Goal: Task Accomplishment & Management: Complete application form

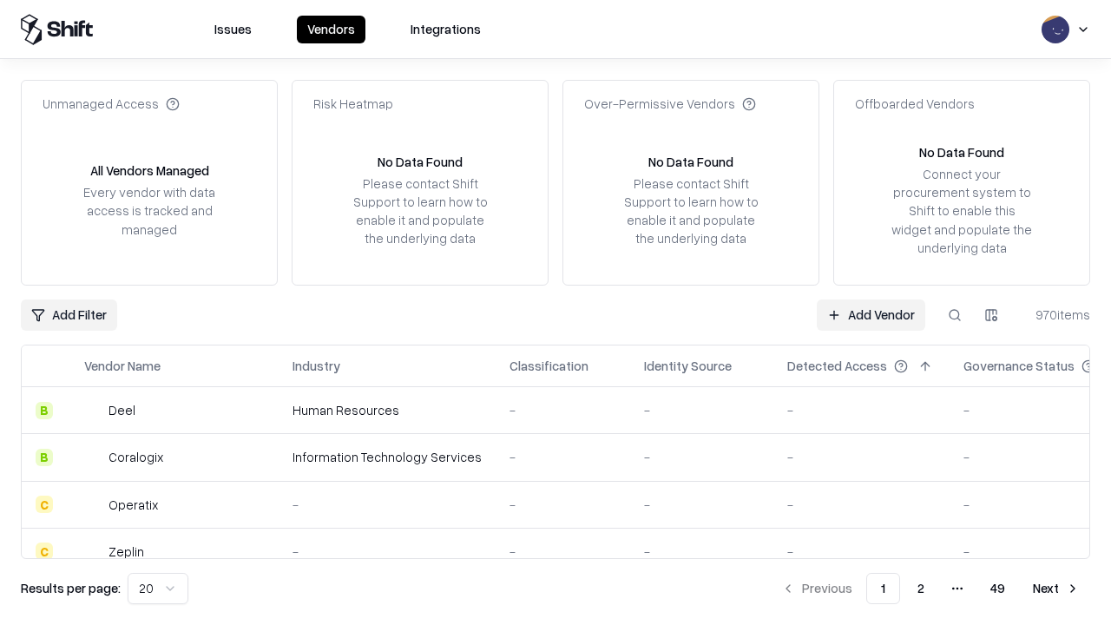
click at [871, 314] on link "Add Vendor" at bounding box center [871, 315] width 109 height 31
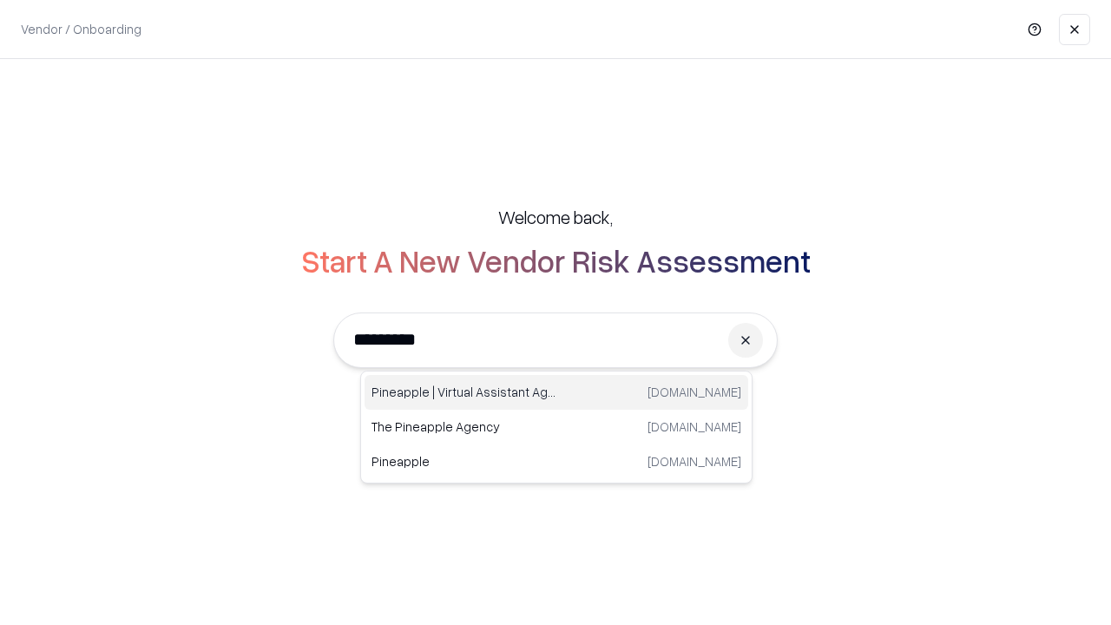
click at [557, 392] on div "Pineapple | Virtual Assistant Agency [DOMAIN_NAME]" at bounding box center [557, 392] width 384 height 35
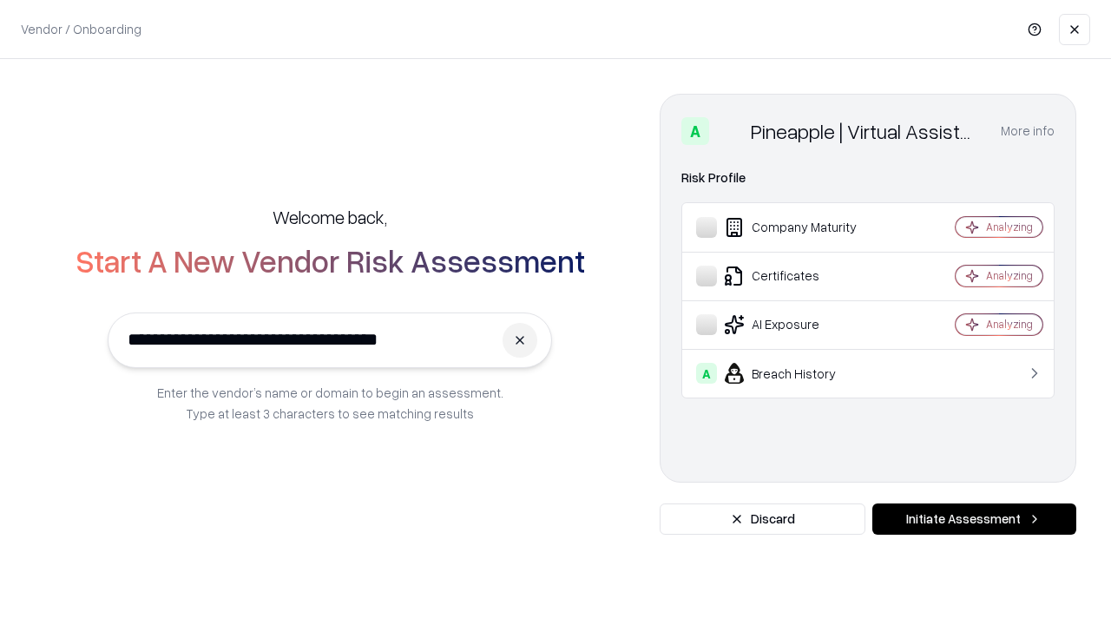
type input "**********"
click at [974, 519] on button "Initiate Assessment" at bounding box center [975, 519] width 204 height 31
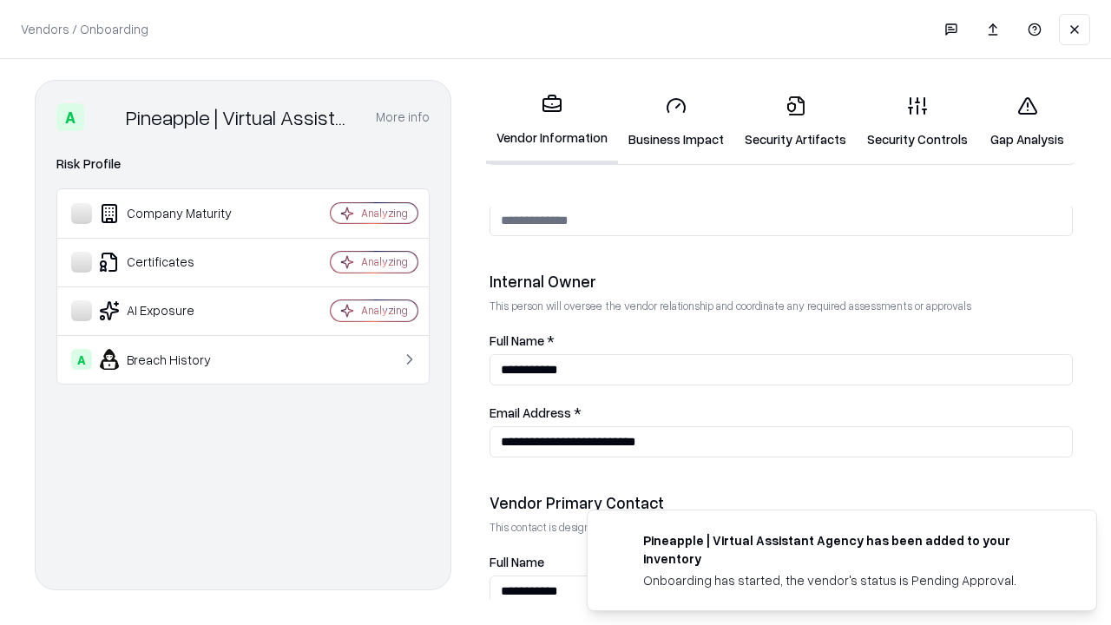
scroll to position [899, 0]
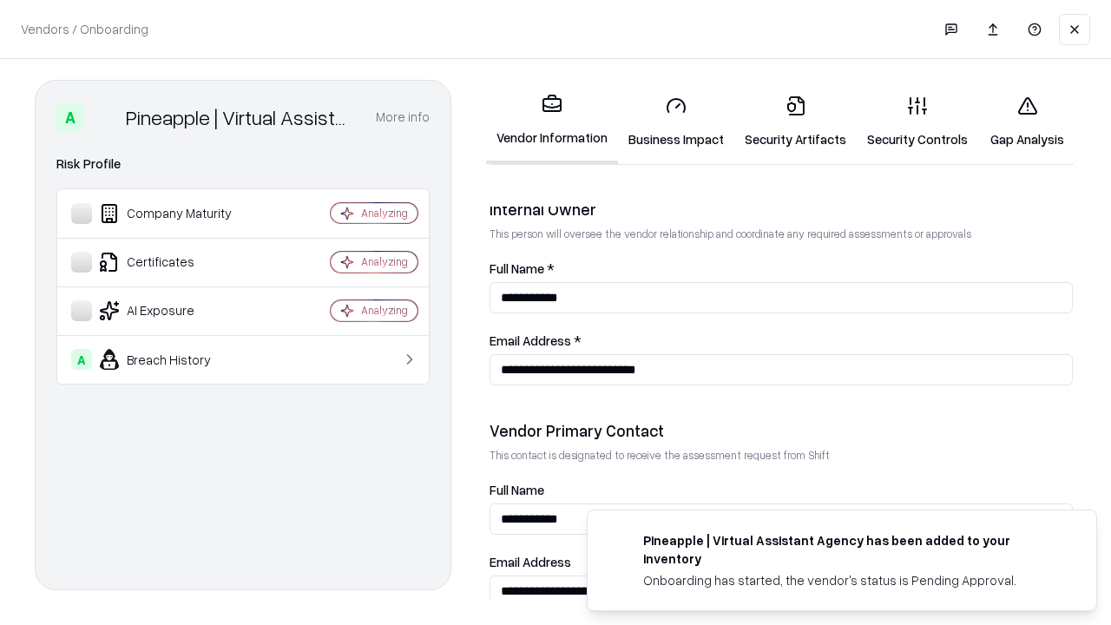
click at [795, 122] on link "Security Artifacts" at bounding box center [795, 122] width 122 height 81
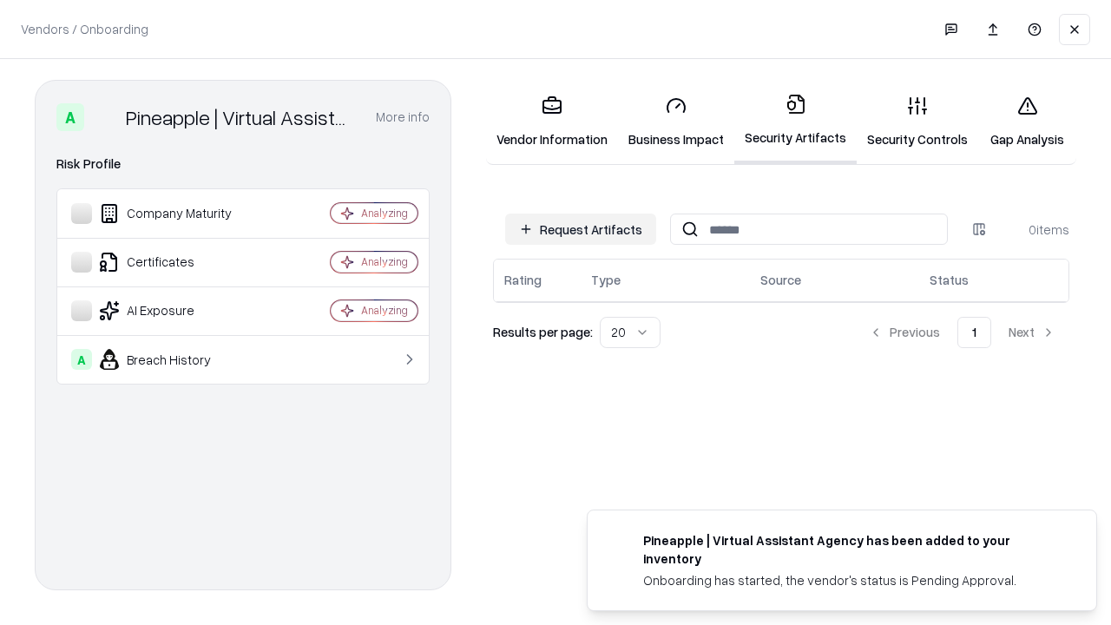
click at [581, 229] on button "Request Artifacts" at bounding box center [580, 229] width 151 height 31
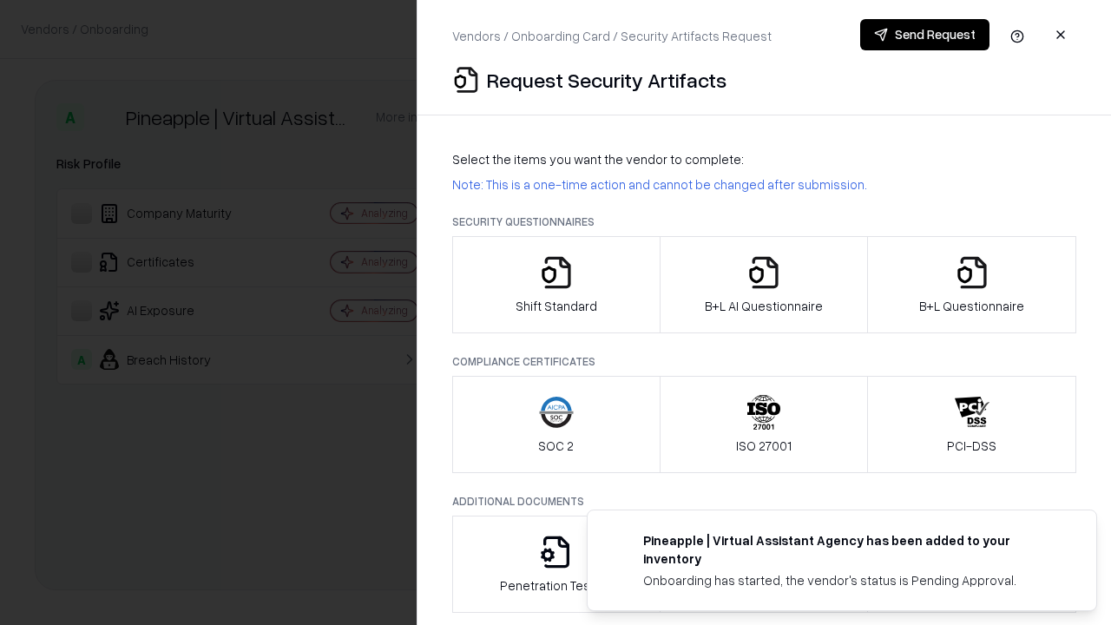
click at [972, 285] on icon "button" at bounding box center [972, 272] width 35 height 35
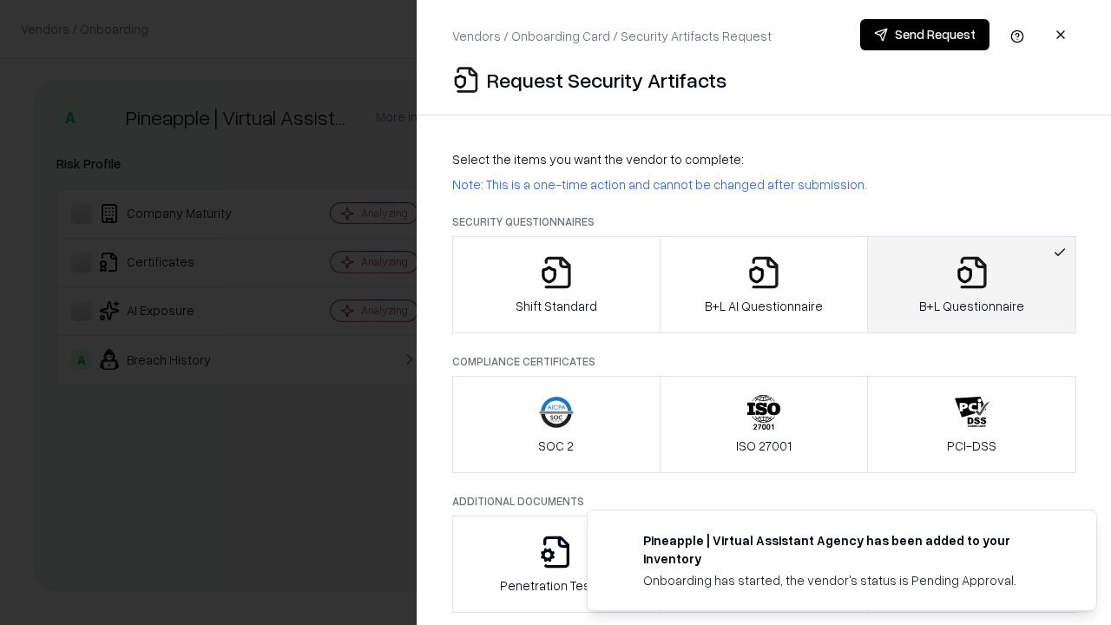
click at [763, 285] on icon "button" at bounding box center [764, 272] width 35 height 35
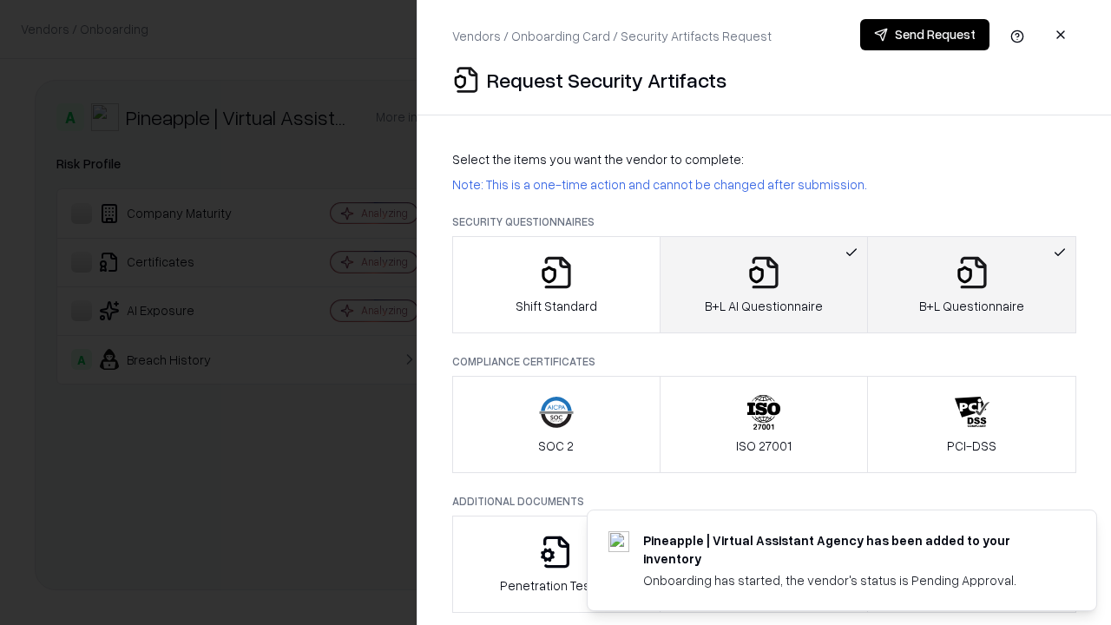
click at [925, 35] on button "Send Request" at bounding box center [924, 34] width 129 height 31
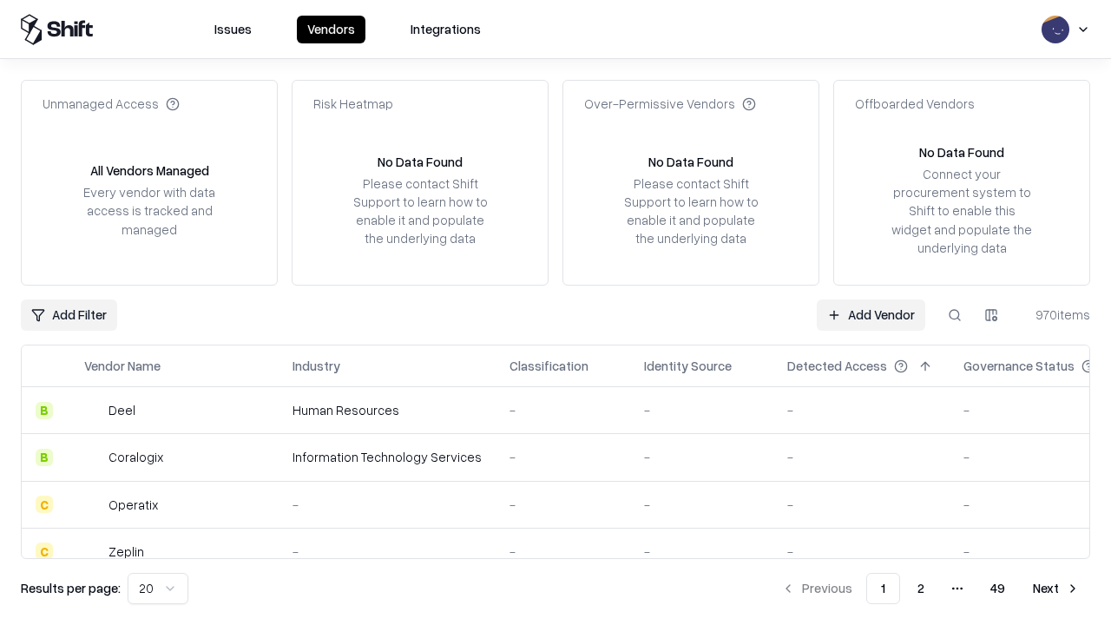
click at [955, 314] on button at bounding box center [954, 315] width 31 height 31
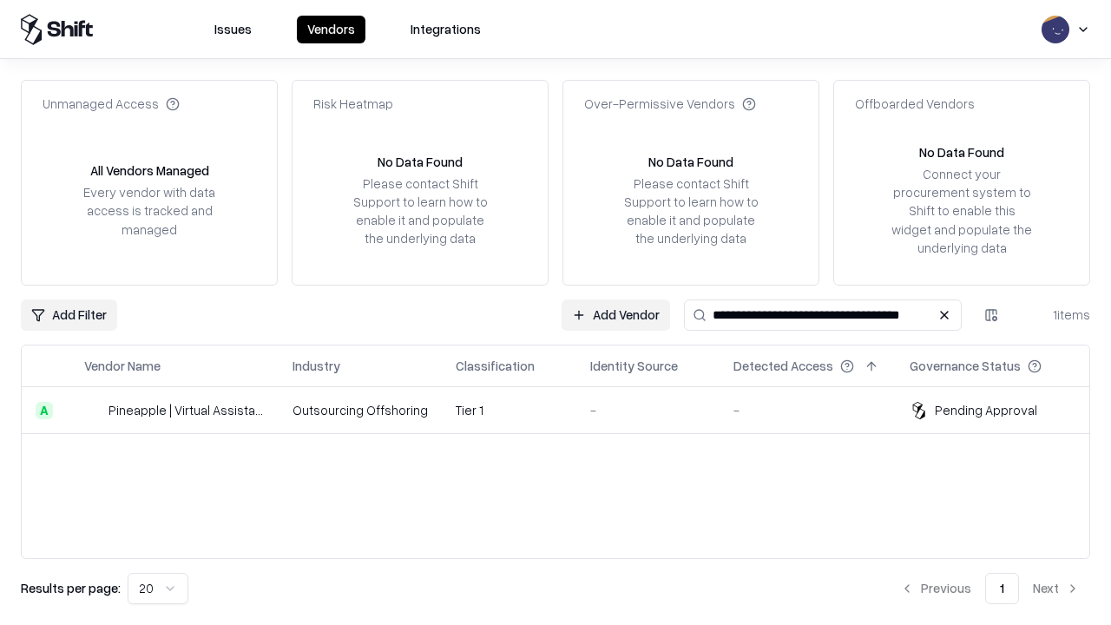
type input "**********"
click at [566, 410] on td "Tier 1" at bounding box center [509, 410] width 135 height 47
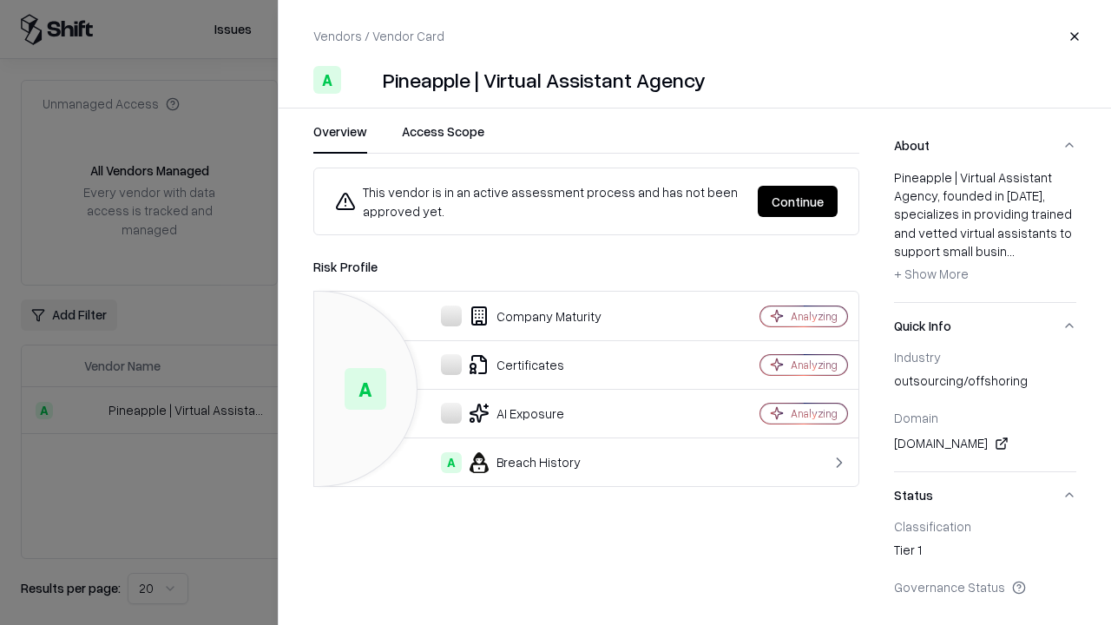
click at [798, 201] on button "Continue" at bounding box center [798, 201] width 80 height 31
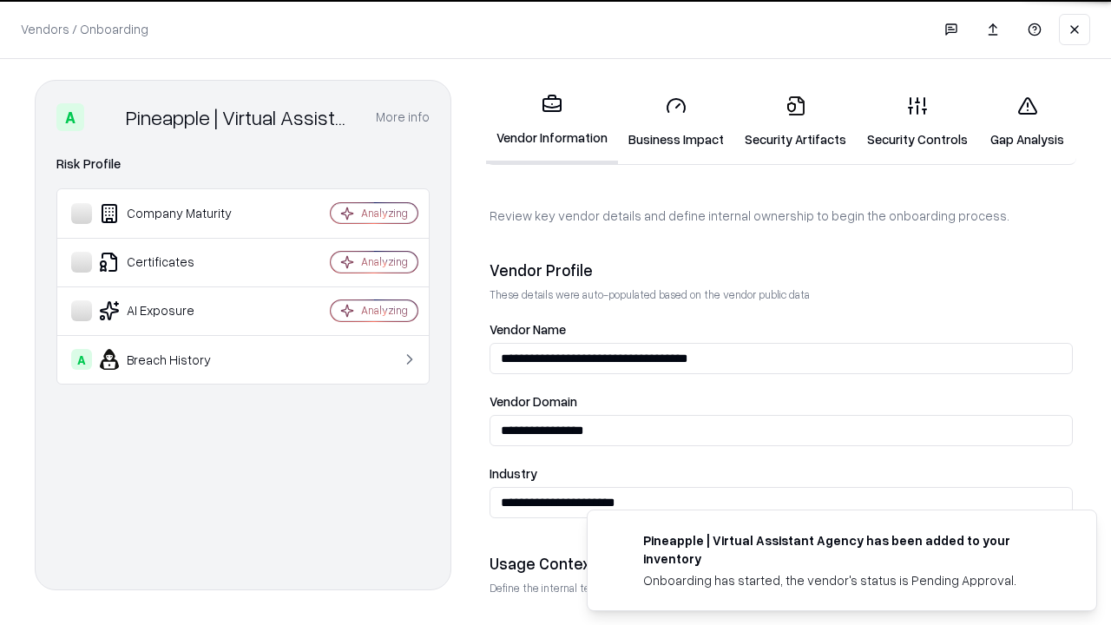
click at [795, 122] on link "Security Artifacts" at bounding box center [795, 122] width 122 height 81
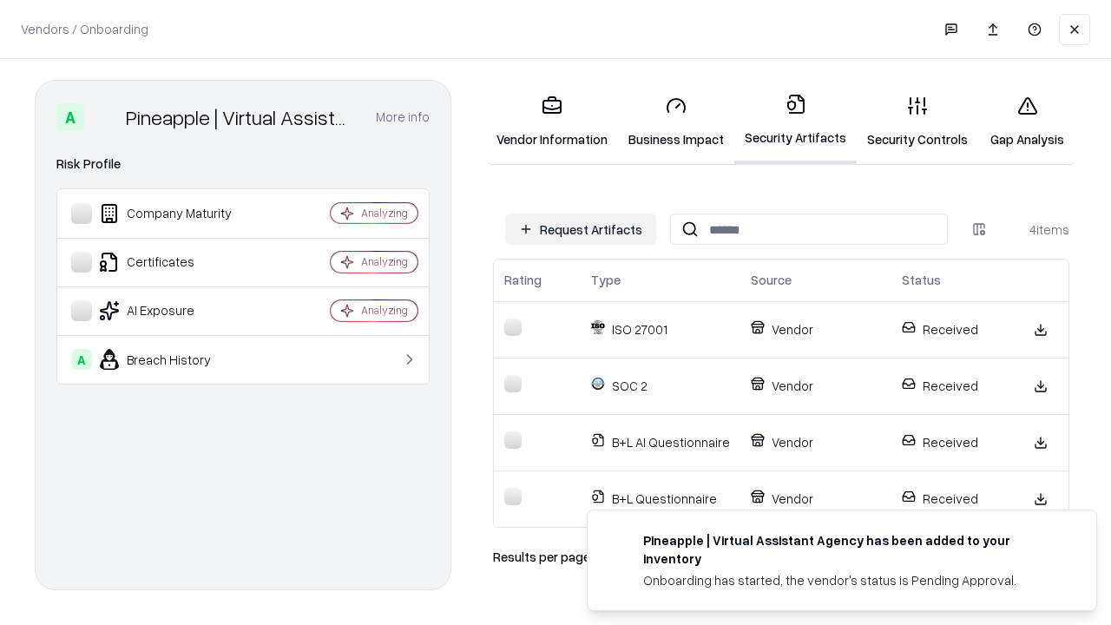
click at [1027, 122] on link "Gap Analysis" at bounding box center [1027, 122] width 98 height 81
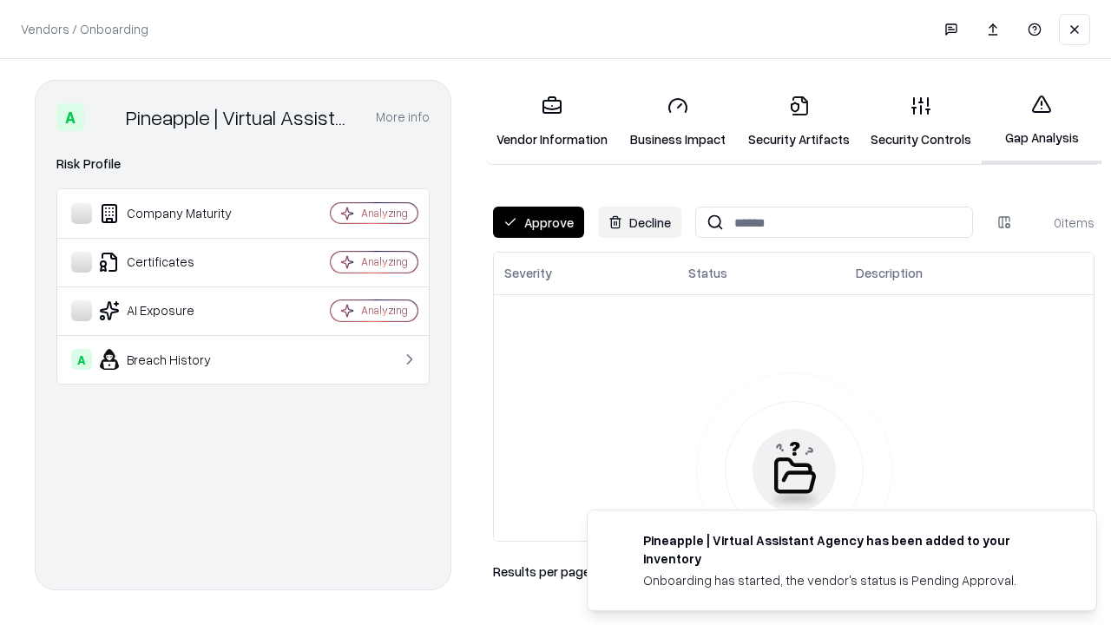
click at [538, 222] on button "Approve" at bounding box center [538, 222] width 91 height 31
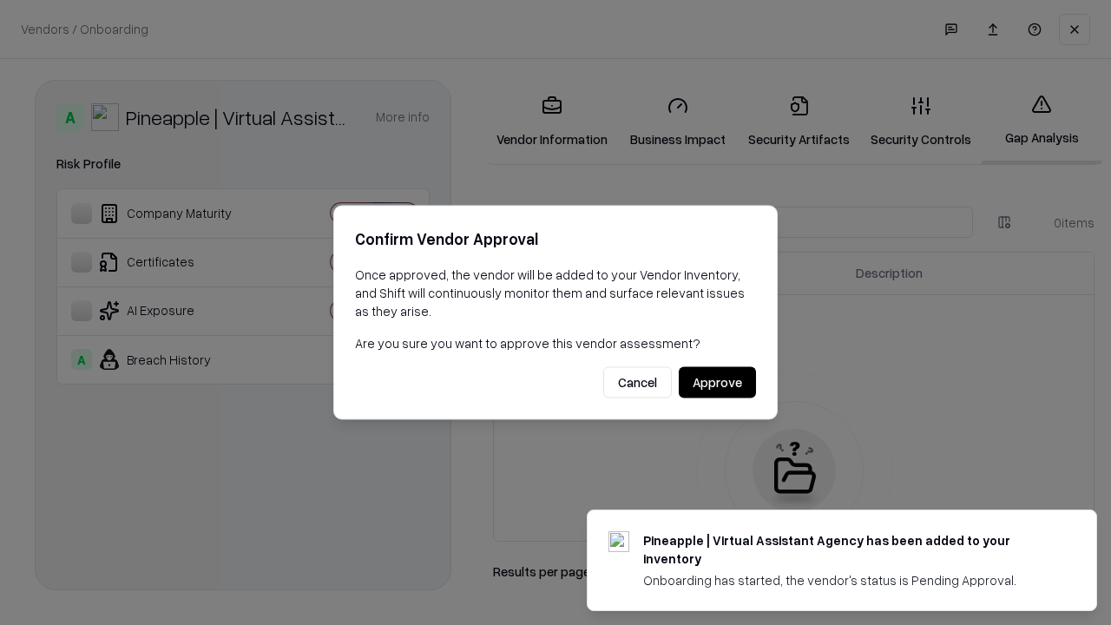
click at [717, 382] on button "Approve" at bounding box center [717, 382] width 77 height 31
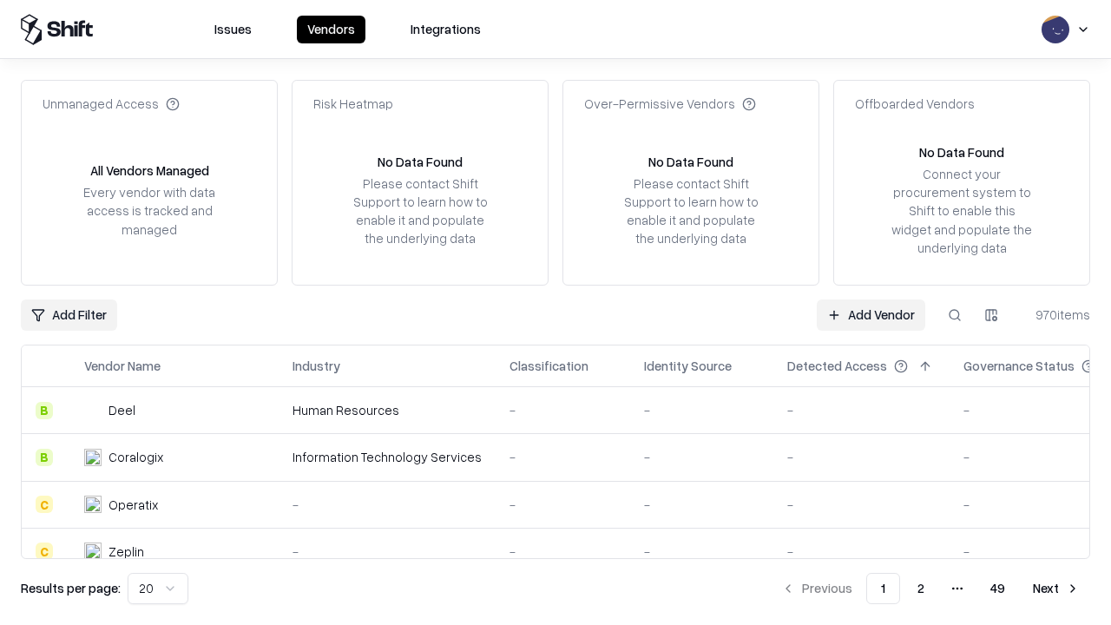
type input "**********"
click at [871, 314] on link "Add Vendor" at bounding box center [871, 315] width 109 height 31
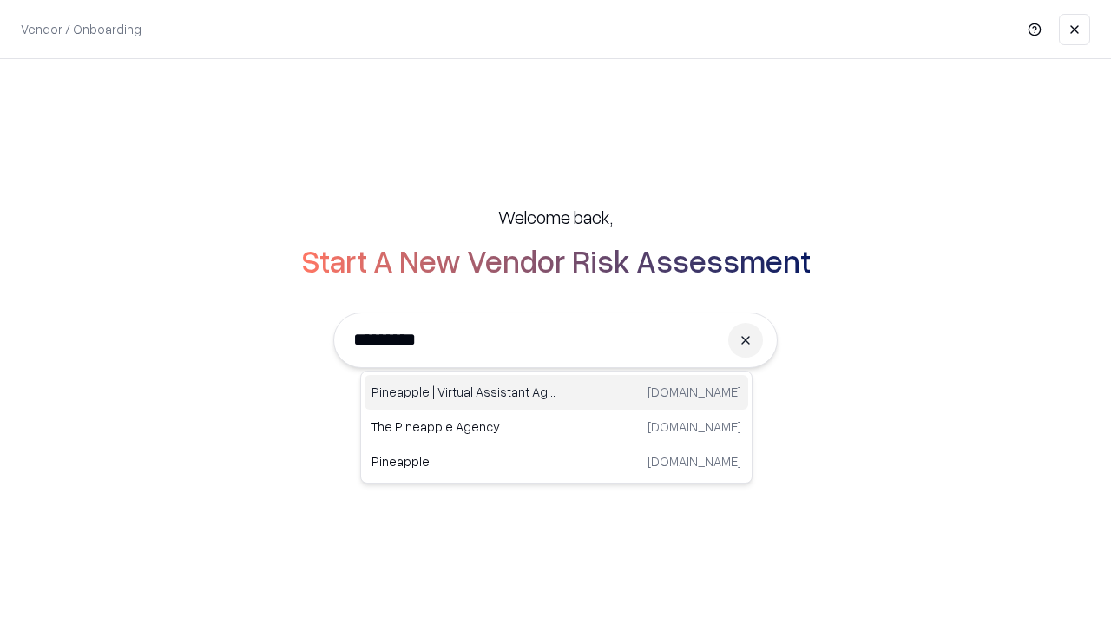
click at [557, 392] on div "Pineapple | Virtual Assistant Agency [DOMAIN_NAME]" at bounding box center [557, 392] width 384 height 35
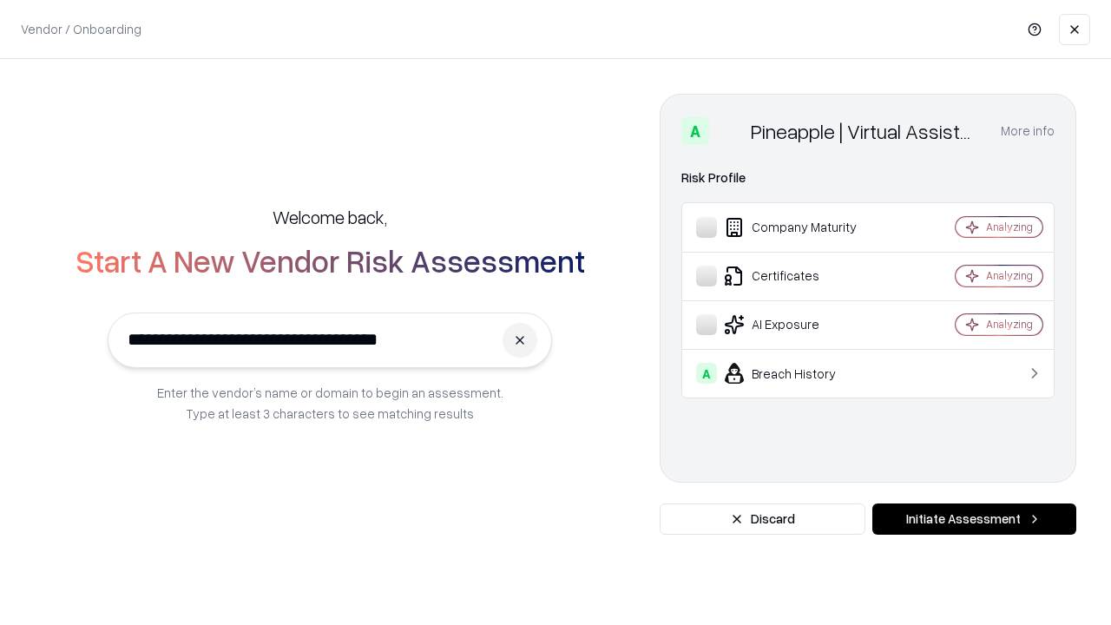
type input "**********"
click at [974, 519] on button "Initiate Assessment" at bounding box center [975, 519] width 204 height 31
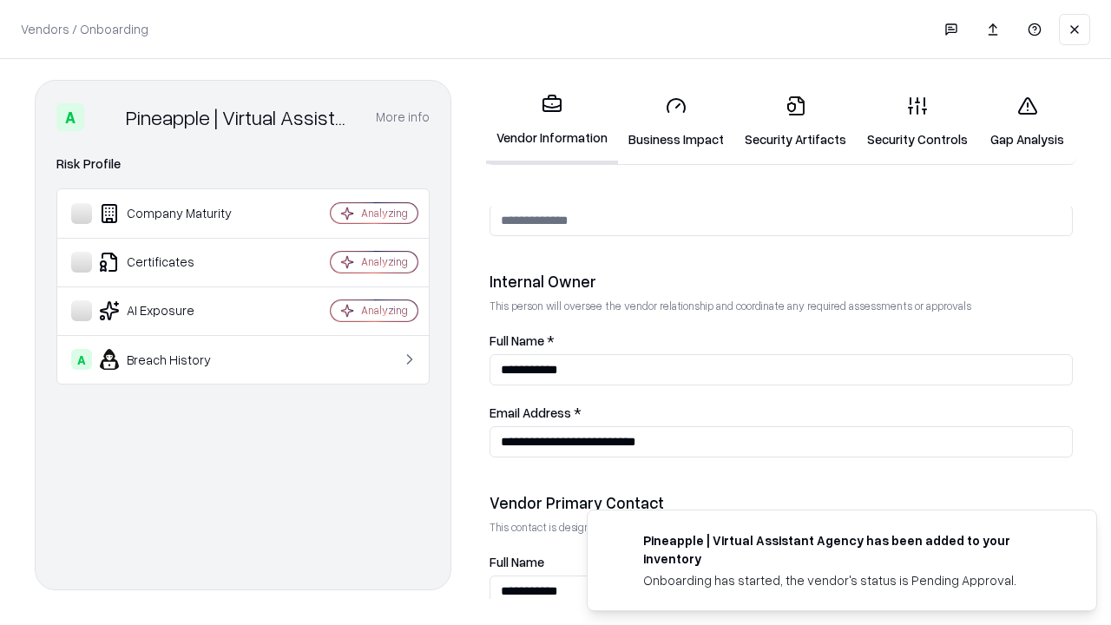
scroll to position [899, 0]
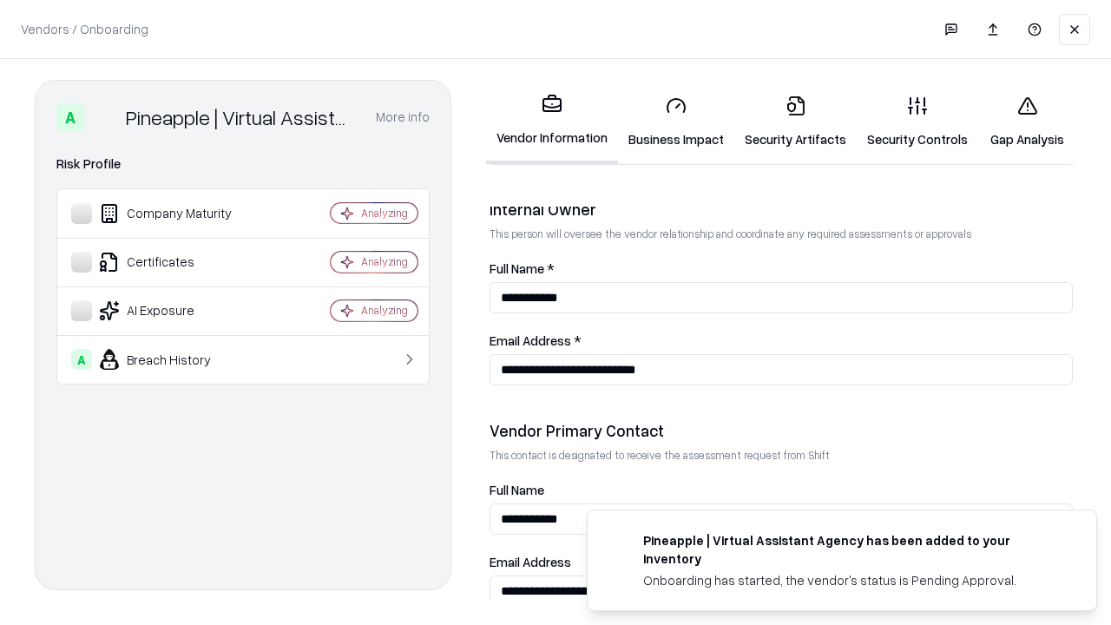
click at [1027, 122] on link "Gap Analysis" at bounding box center [1027, 122] width 98 height 81
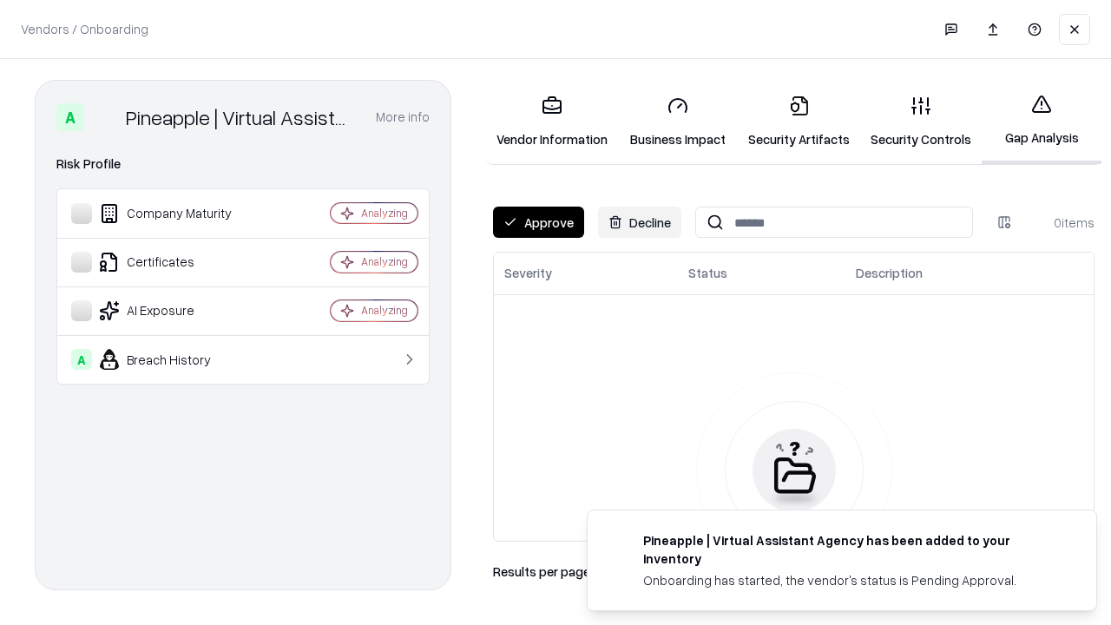
click at [538, 222] on button "Approve" at bounding box center [538, 222] width 91 height 31
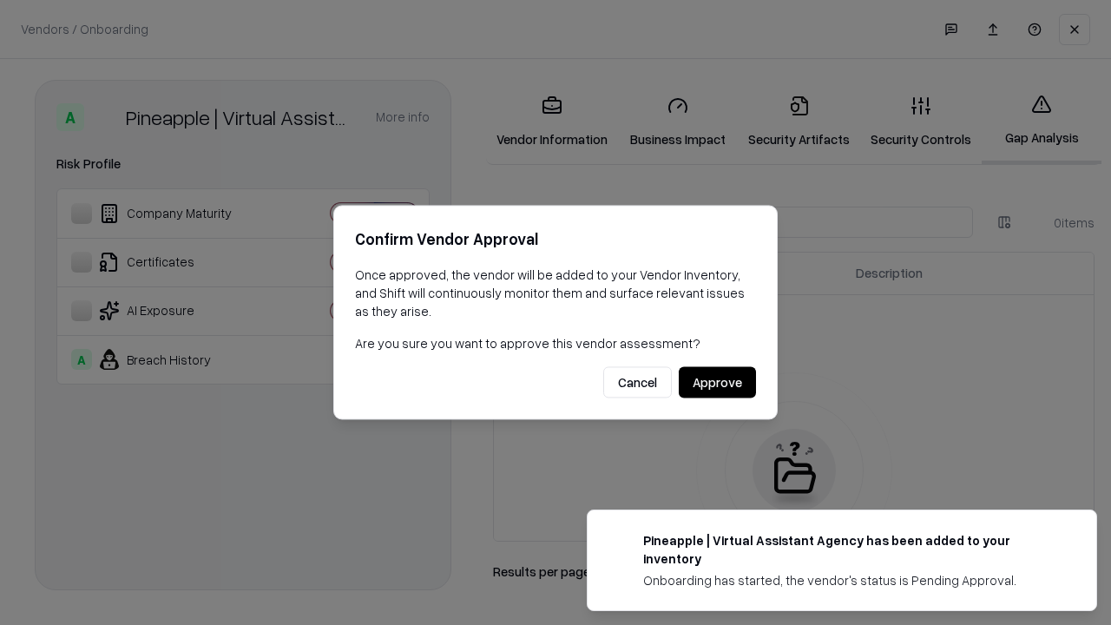
click at [717, 382] on button "Approve" at bounding box center [717, 382] width 77 height 31
